Goal: Communication & Community: Answer question/provide support

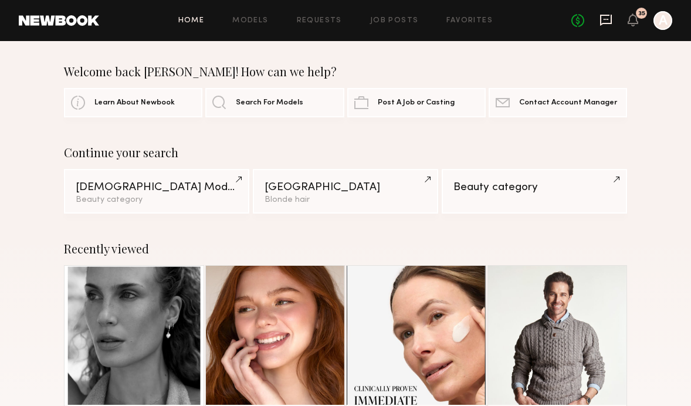
click at [605, 19] on icon at bounding box center [605, 19] width 5 height 1
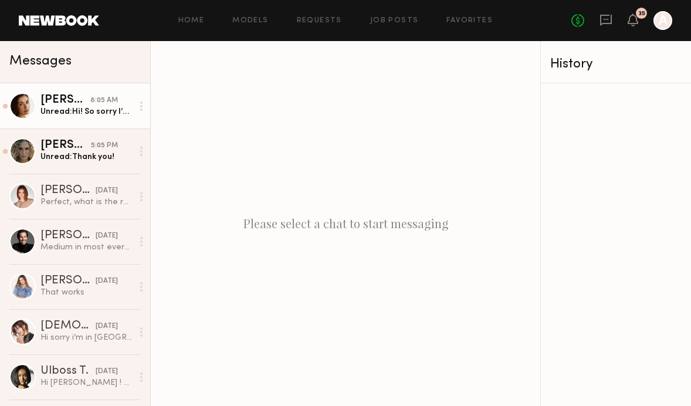
click at [104, 104] on div "8:05 AM" at bounding box center [104, 100] width 28 height 11
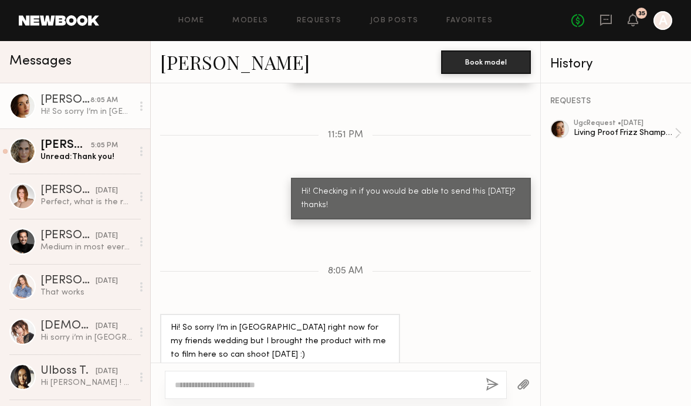
scroll to position [1048, 0]
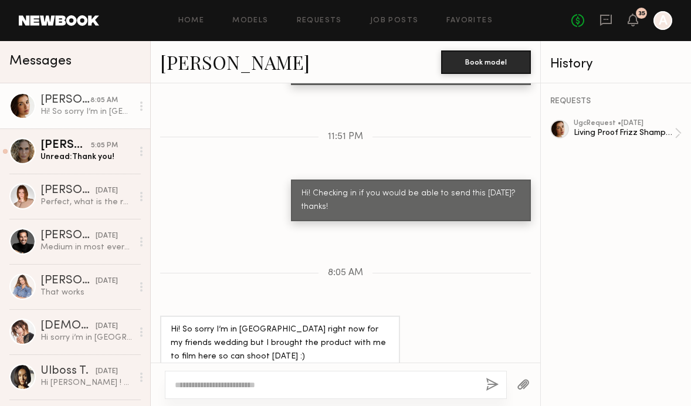
click at [316, 387] on textarea at bounding box center [325, 385] width 301 height 12
type textarea "**********"
click at [492, 382] on button "button" at bounding box center [492, 385] width 13 height 15
